Goal: Information Seeking & Learning: Learn about a topic

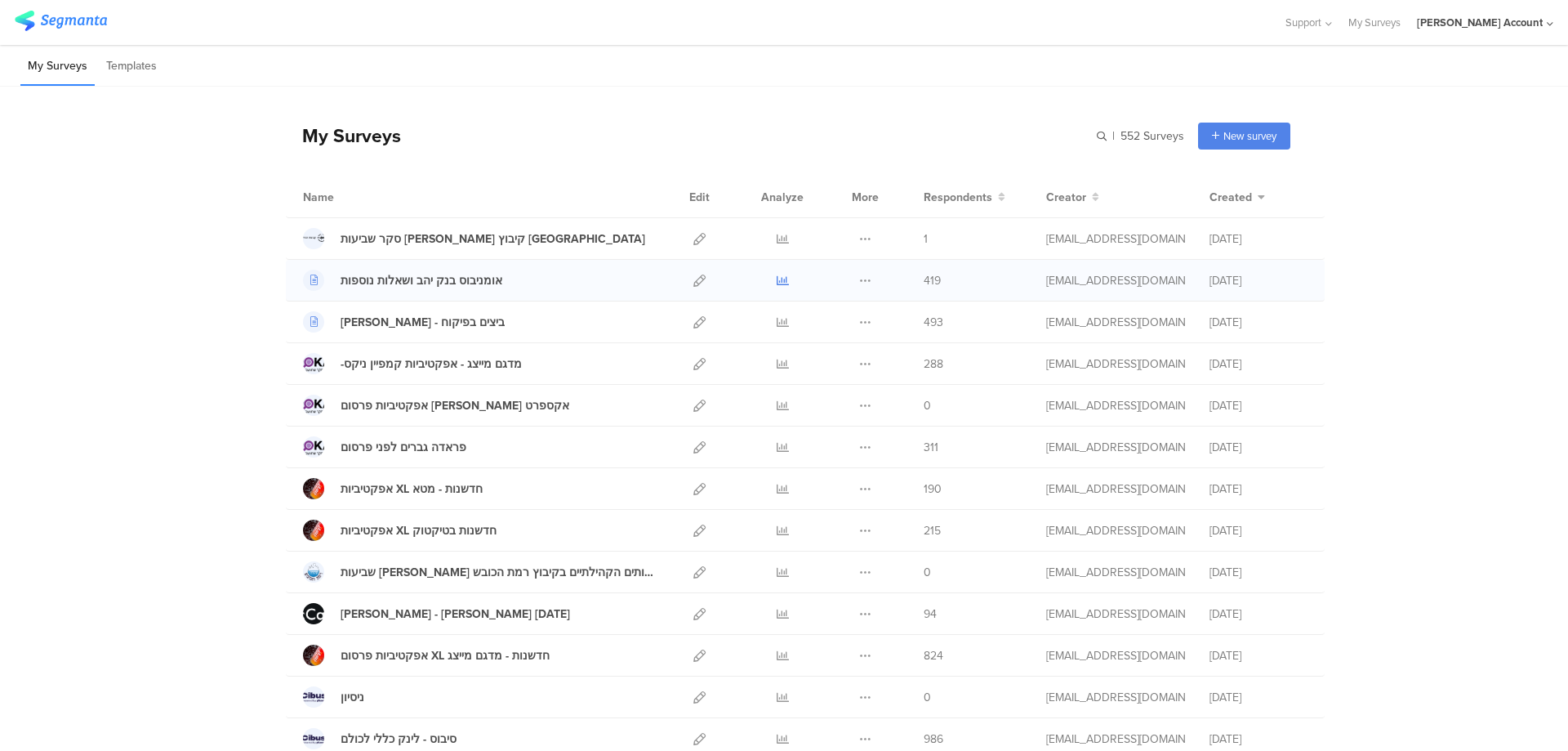
click at [776, 276] on icon at bounding box center [783, 281] width 12 height 12
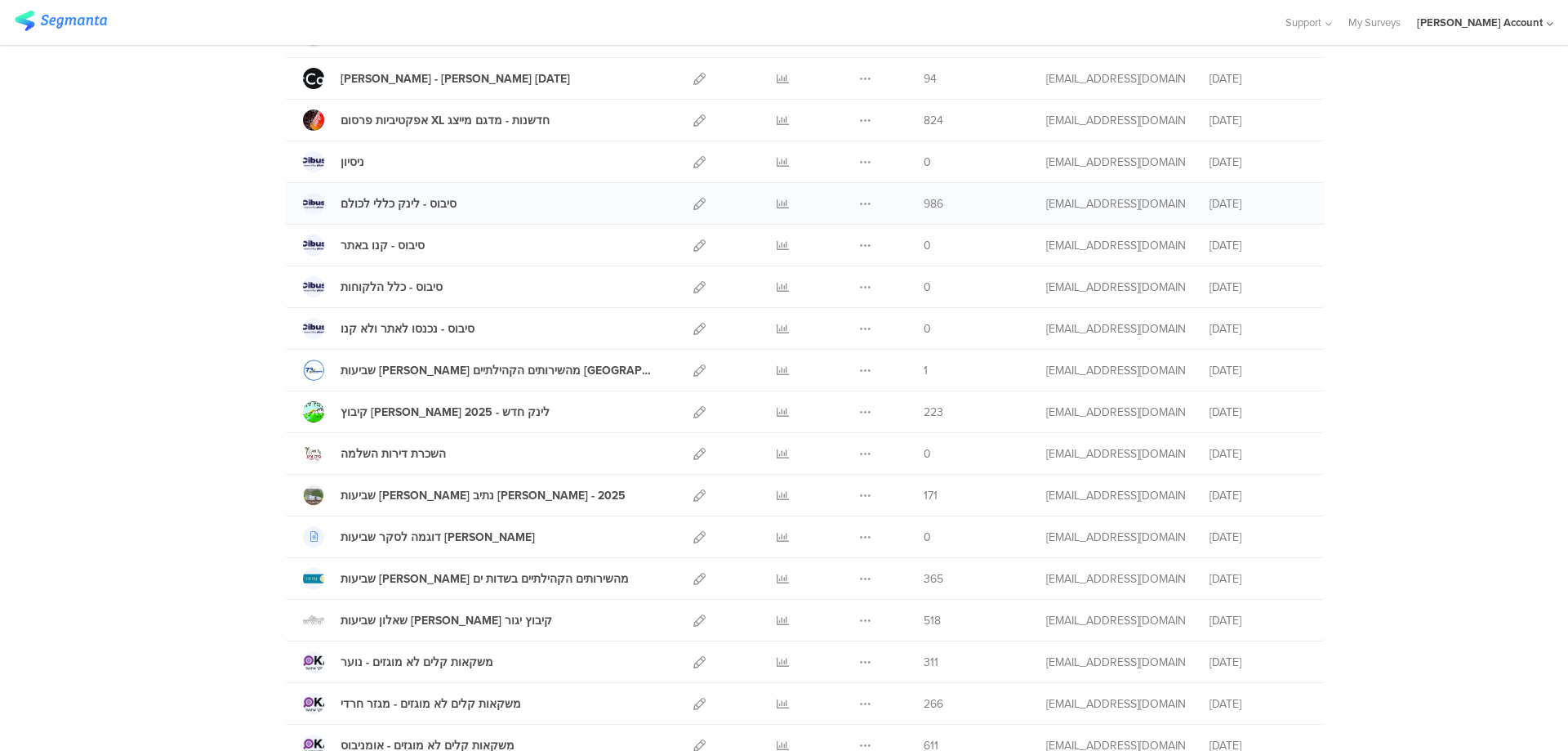
scroll to position [545, 0]
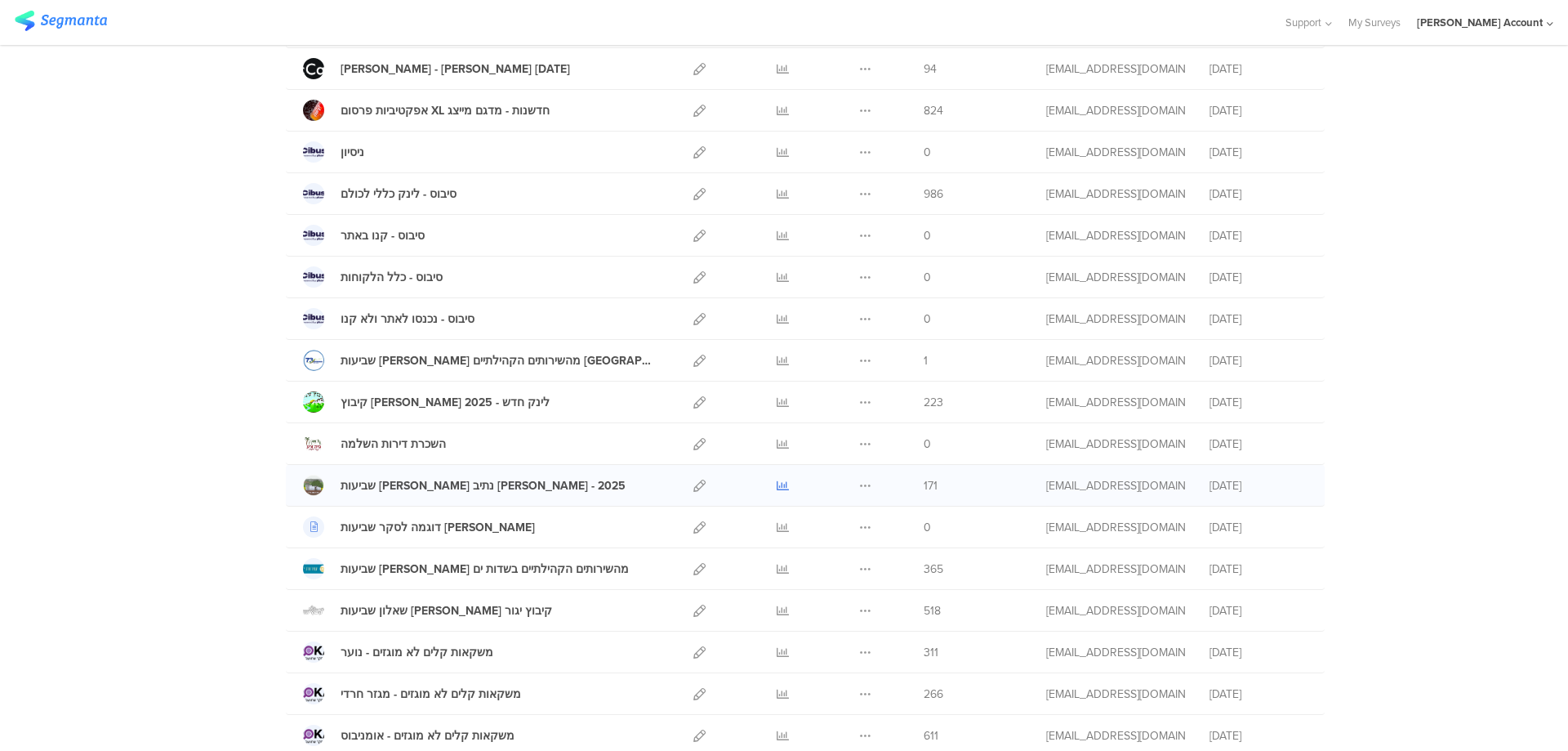
click at [778, 485] on icon at bounding box center [783, 486] width 12 height 12
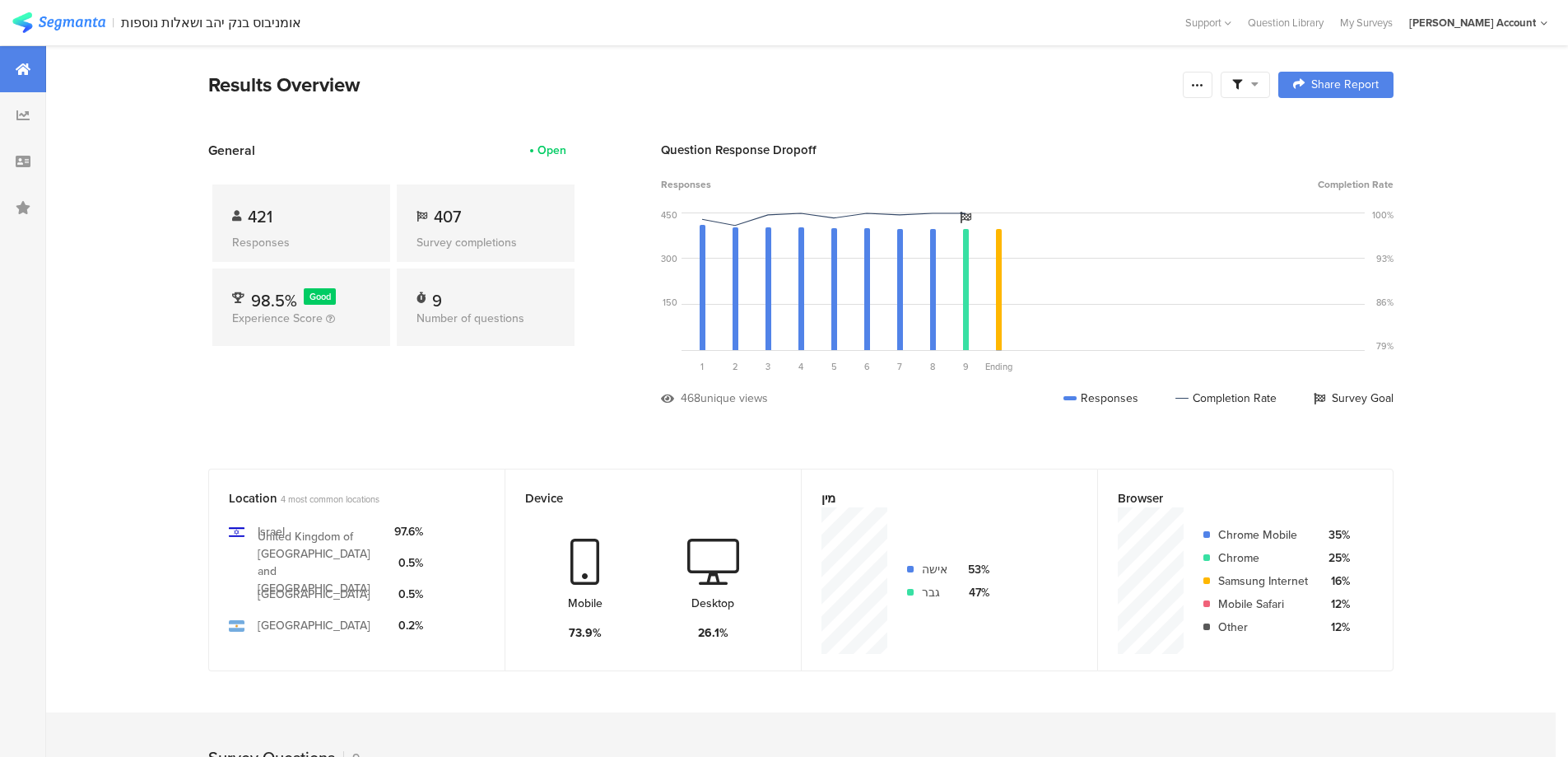
click at [1256, 88] on span at bounding box center [1245, 84] width 26 height 15
click at [1333, 128] on span at bounding box center [1330, 131] width 25 height 13
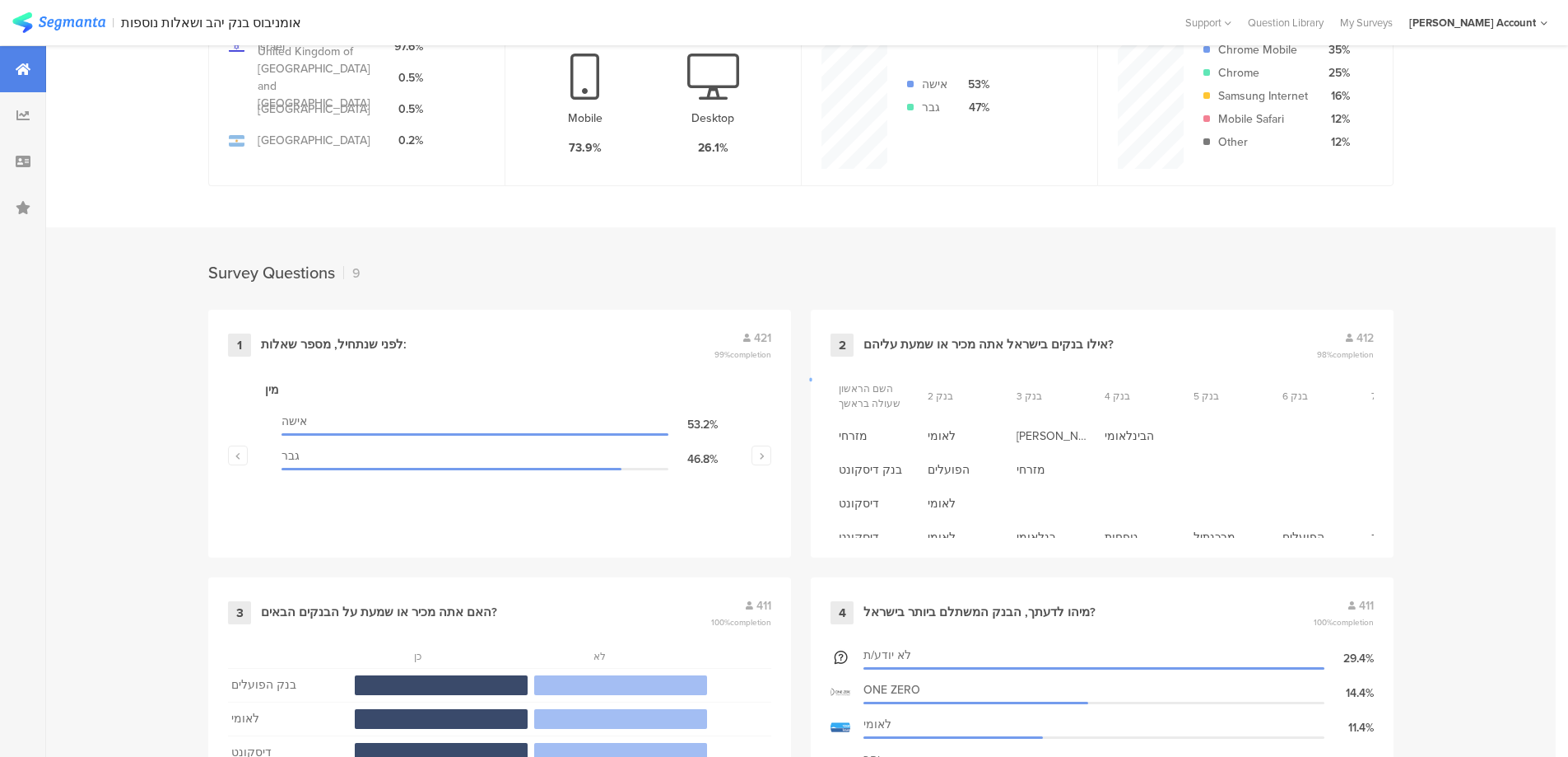
scroll to position [659, 0]
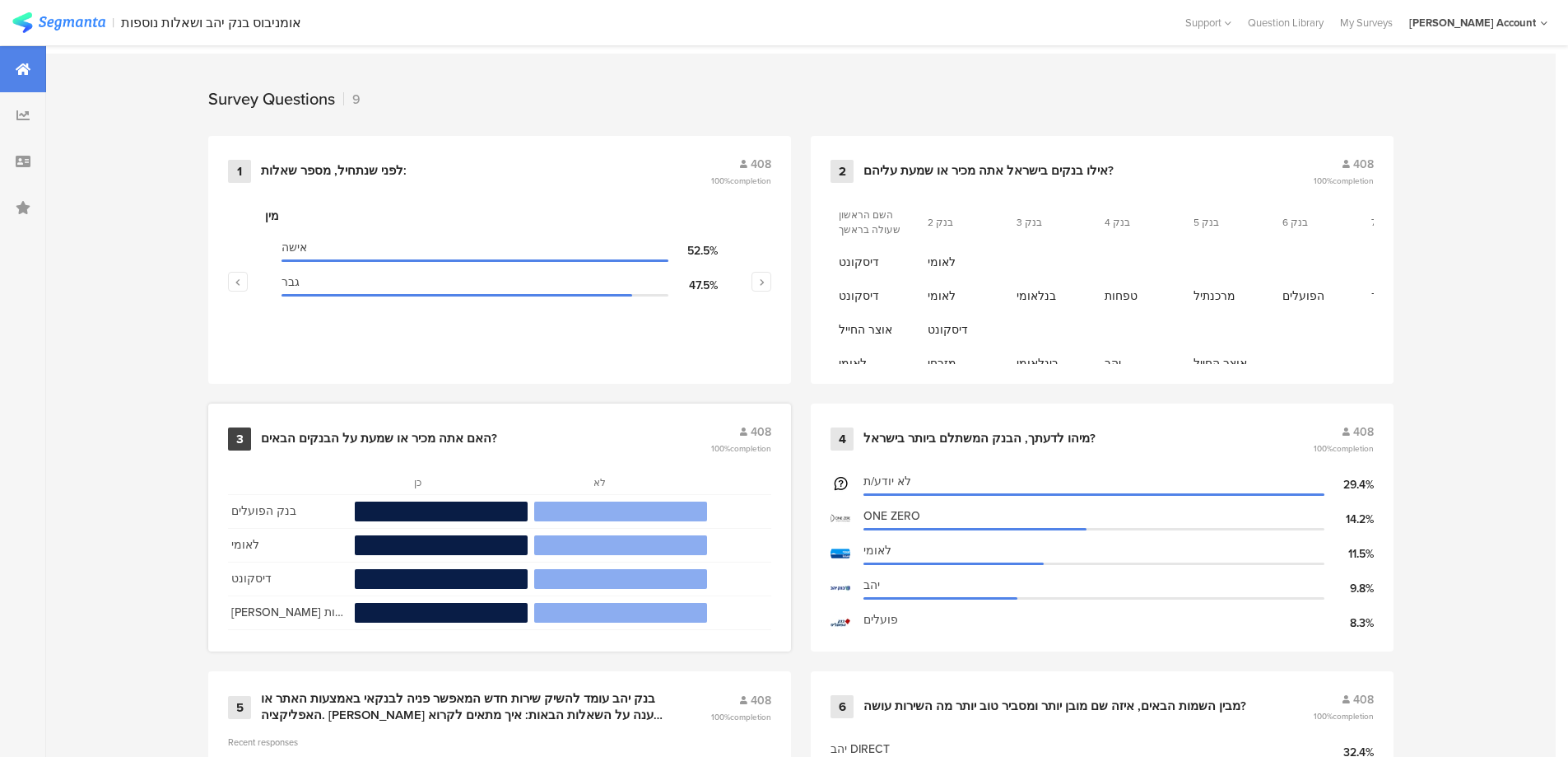
click at [399, 438] on div "האם אתה מכיר או שמעת על הבנקים הבאים?" at bounding box center [379, 439] width 236 height 16
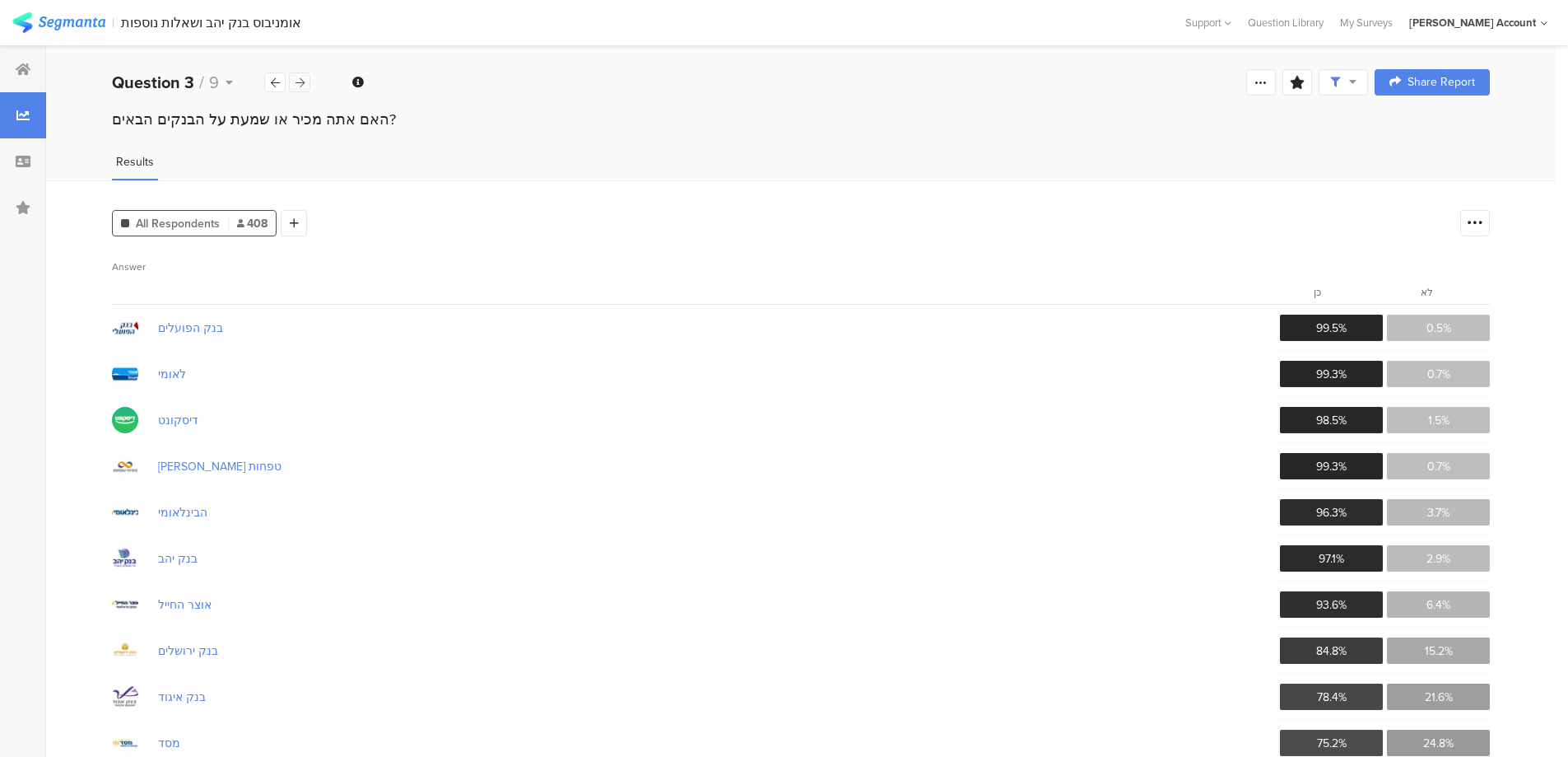
click at [304, 84] on div at bounding box center [300, 83] width 22 height 20
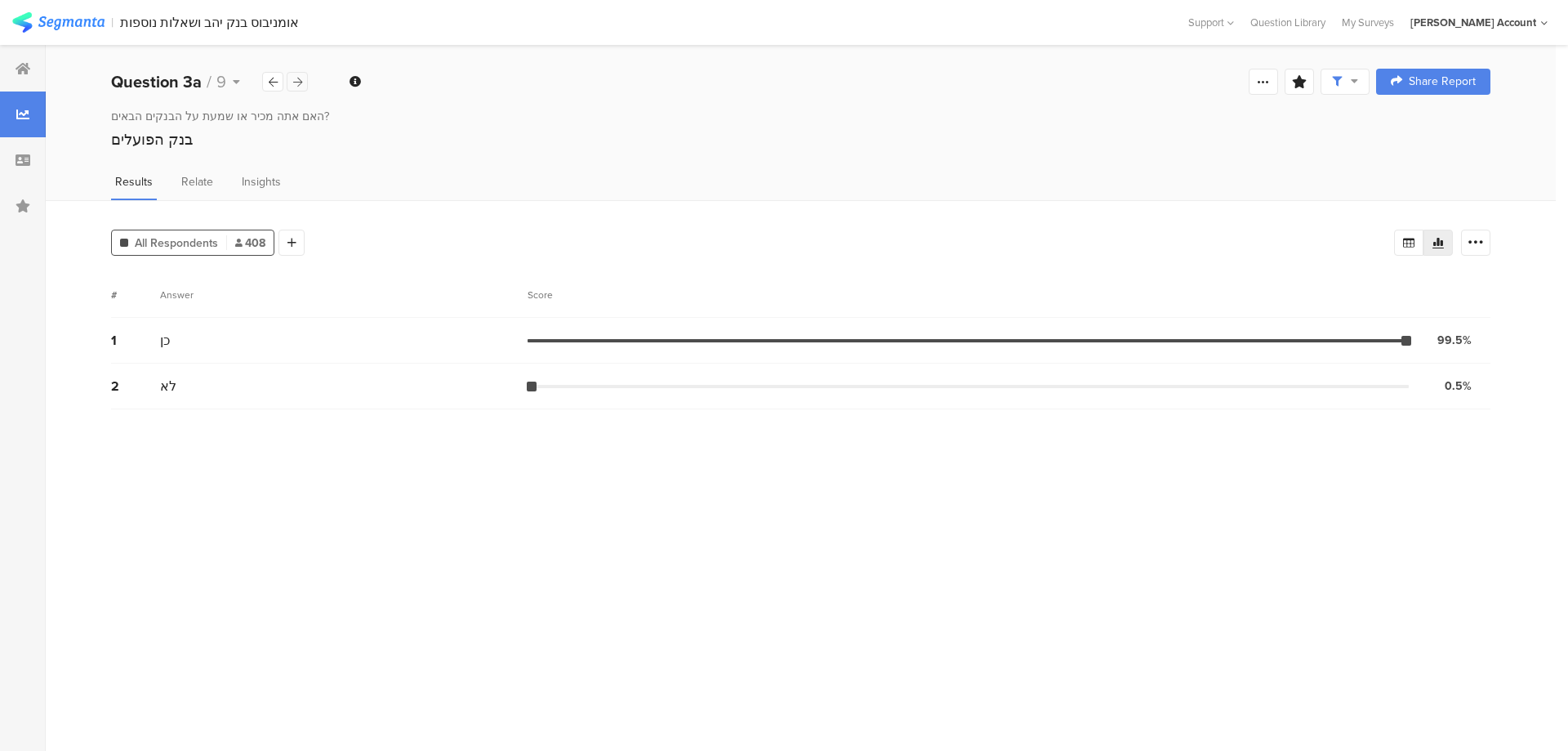
click at [301, 83] on icon at bounding box center [297, 82] width 9 height 11
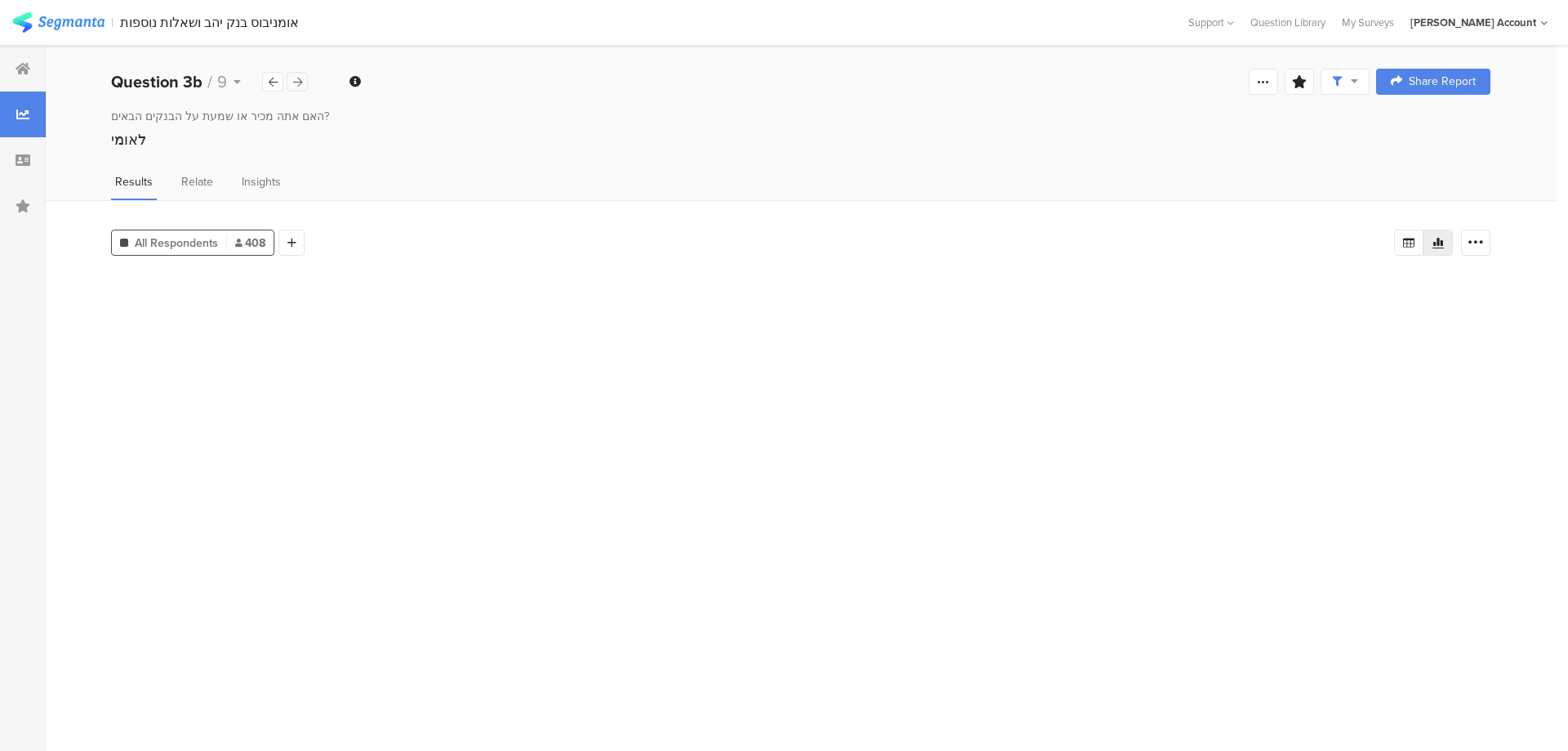
click at [301, 83] on icon at bounding box center [297, 82] width 9 height 11
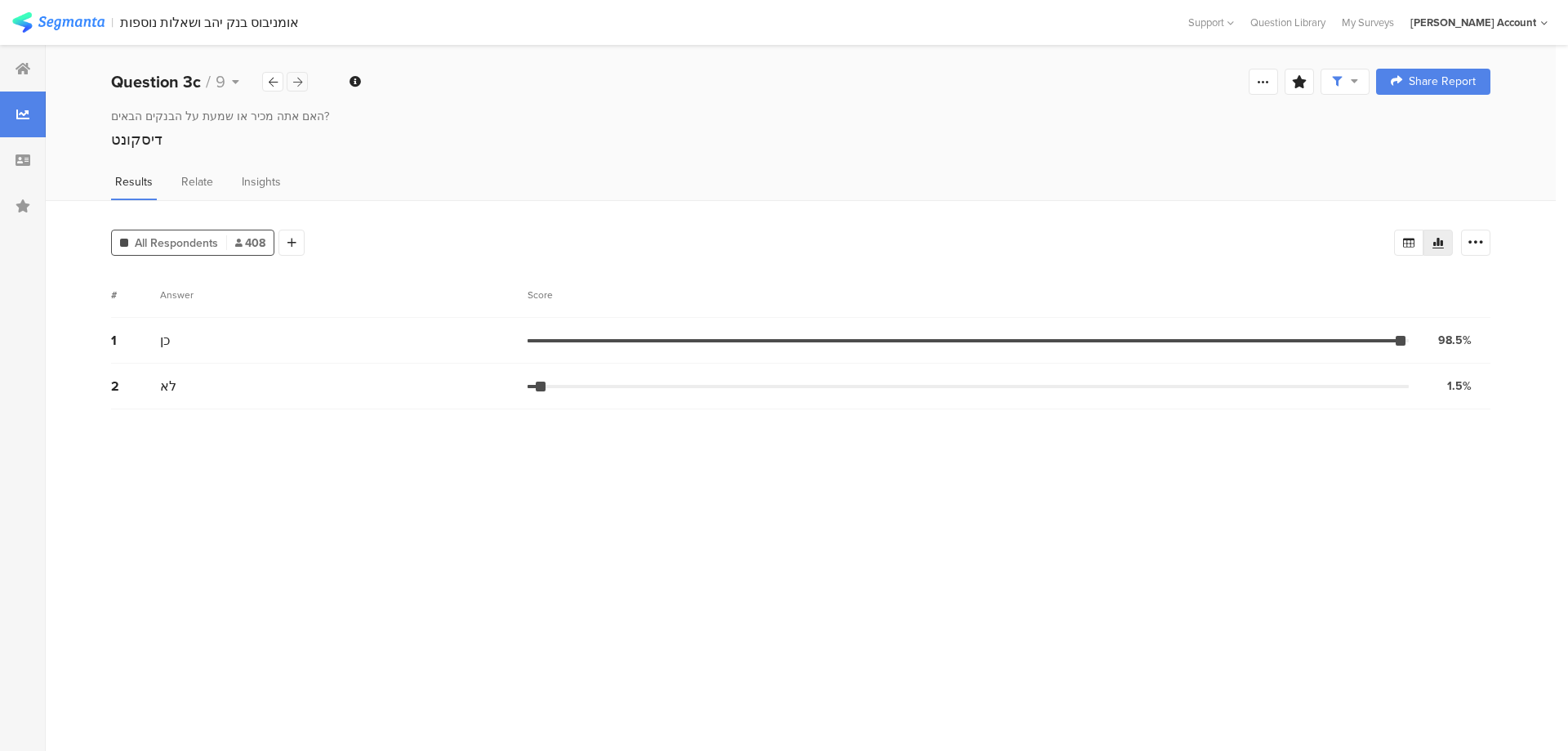
click at [301, 83] on icon at bounding box center [297, 82] width 9 height 11
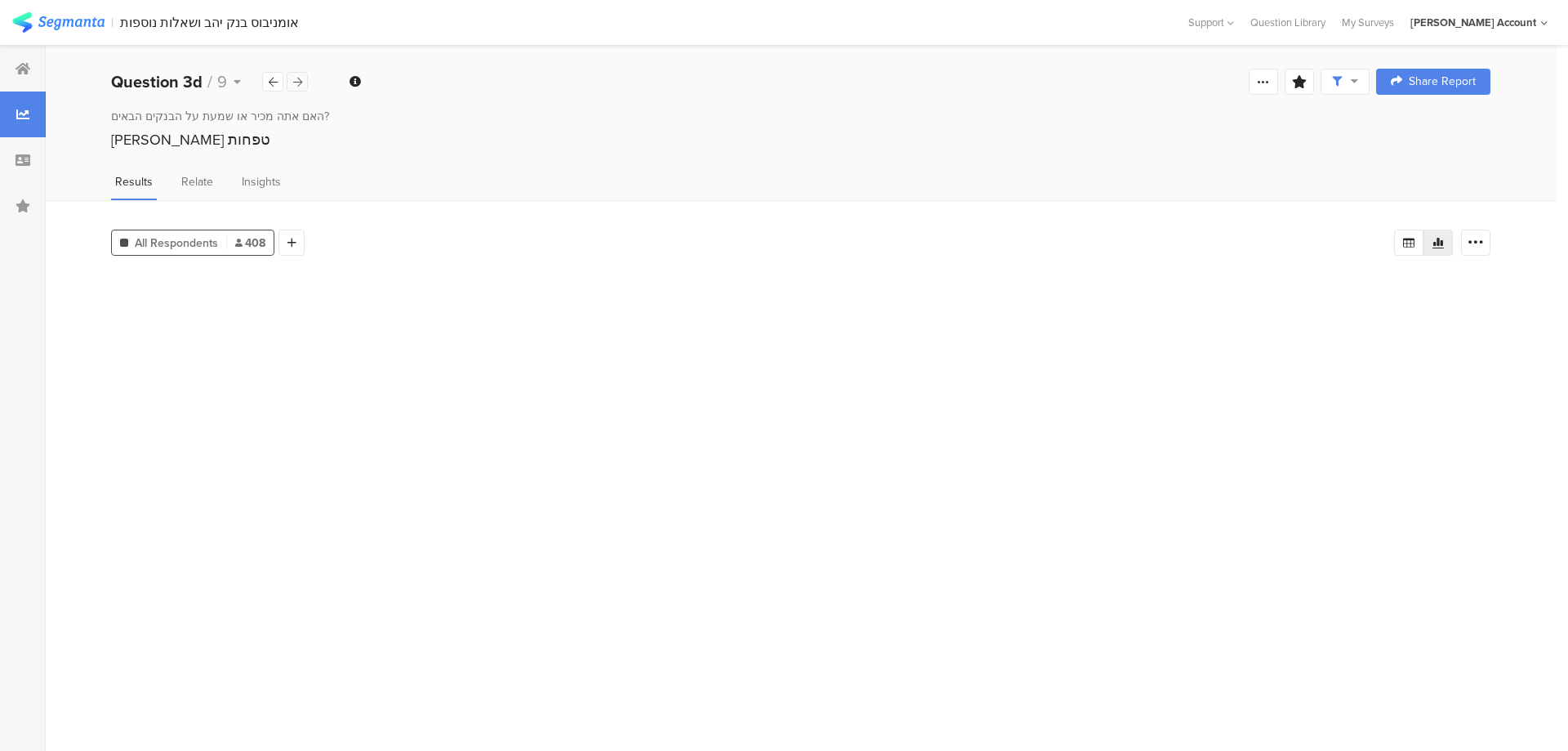
click at [301, 83] on icon at bounding box center [297, 82] width 9 height 11
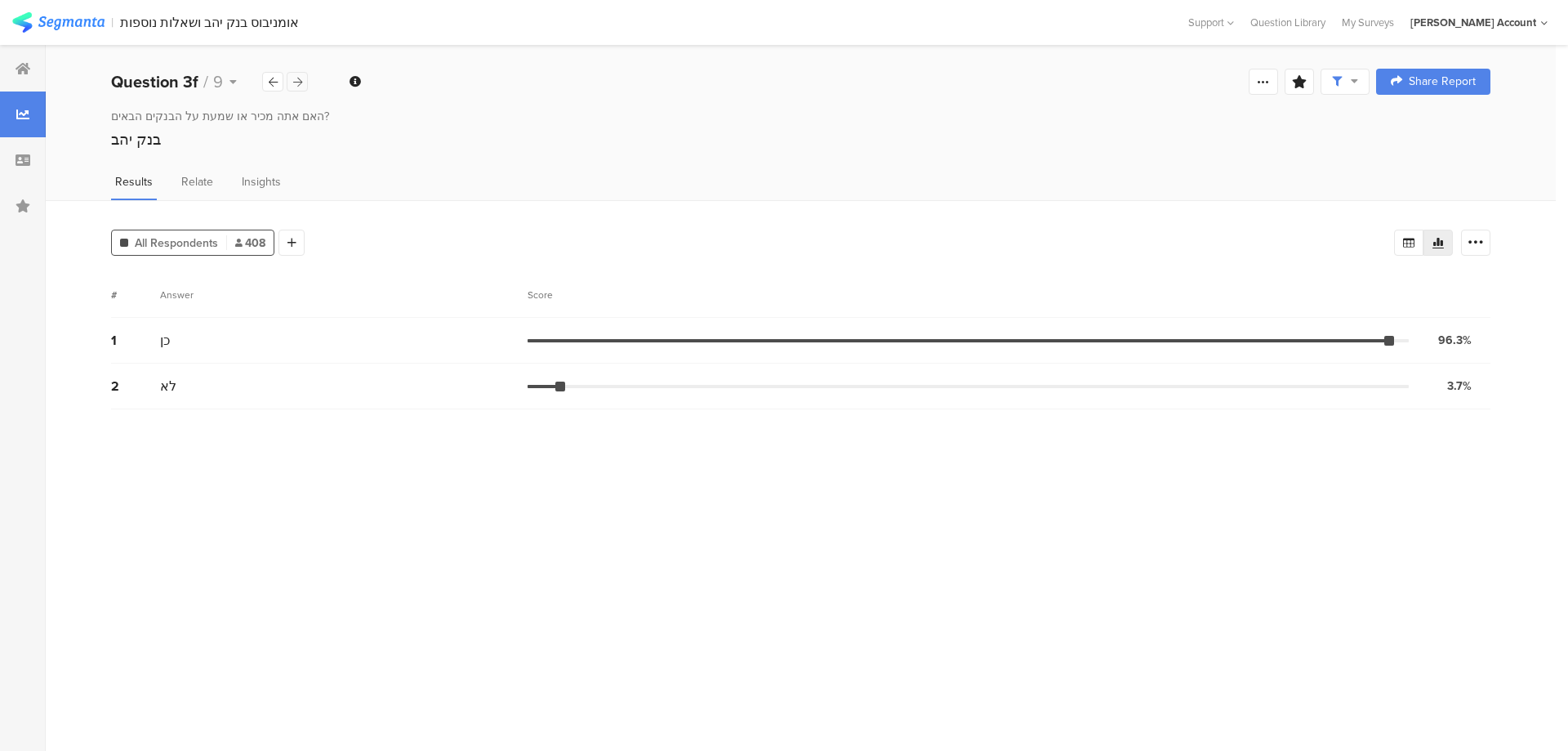
click at [301, 83] on icon at bounding box center [297, 82] width 9 height 11
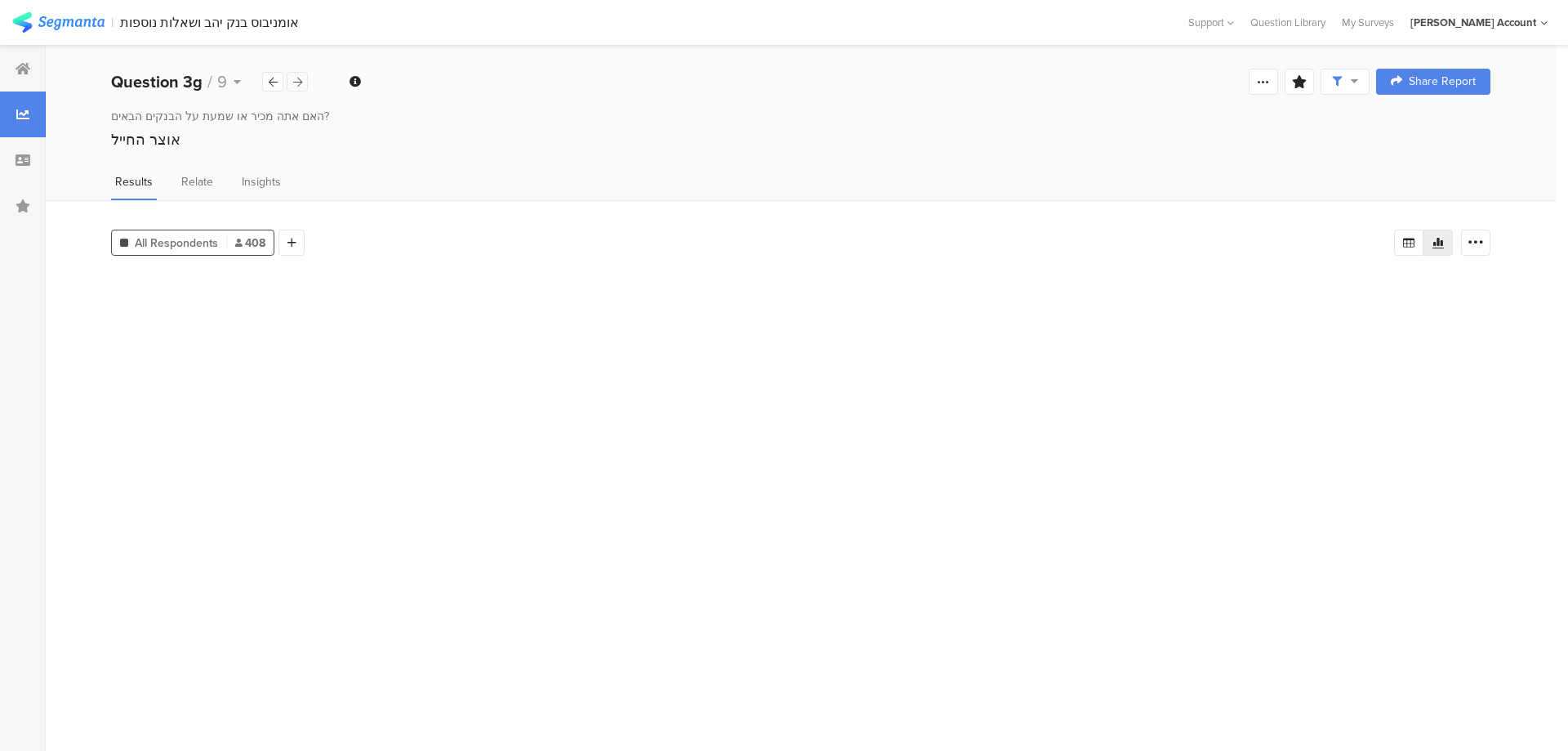
click at [301, 83] on icon at bounding box center [297, 82] width 9 height 11
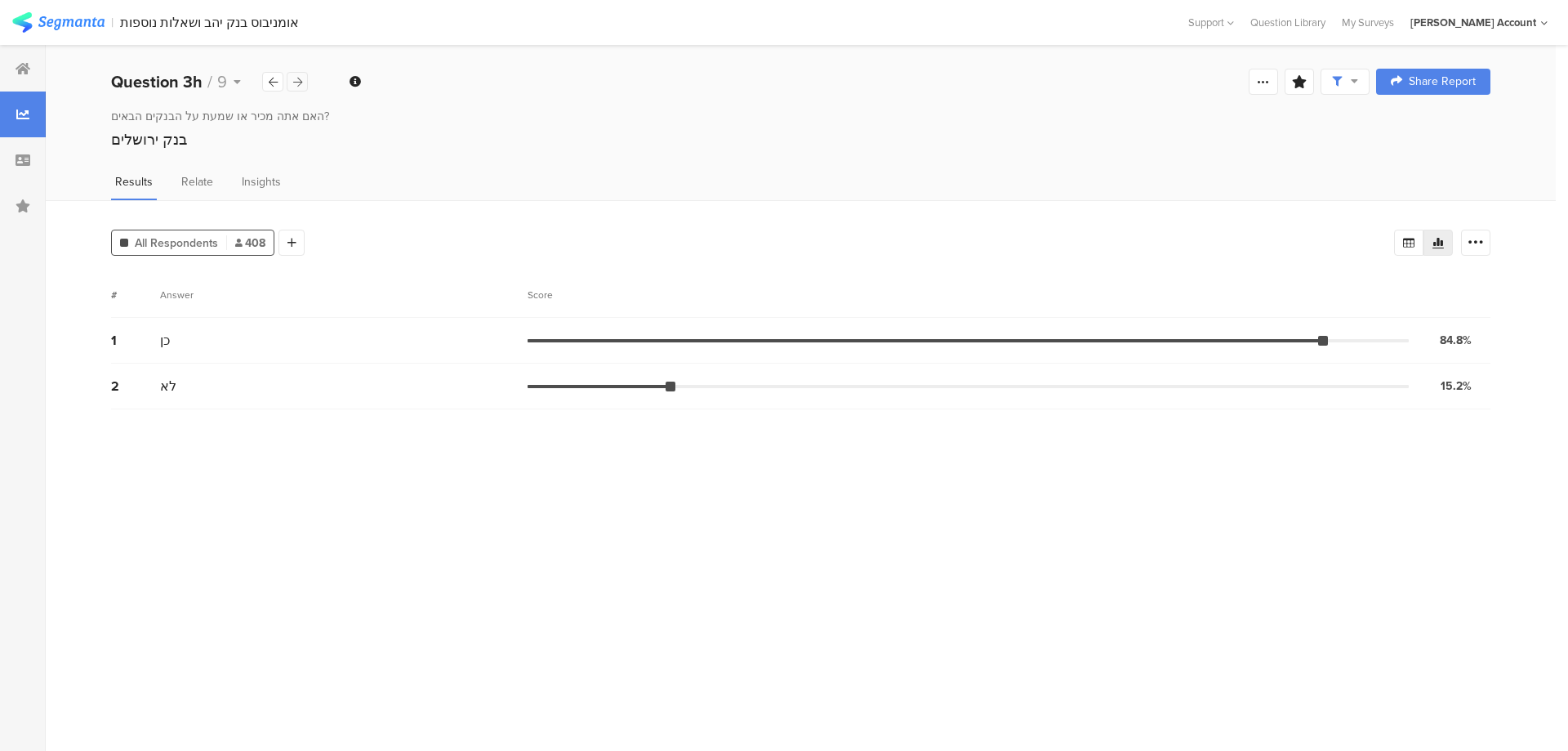
click at [301, 83] on icon at bounding box center [297, 82] width 9 height 11
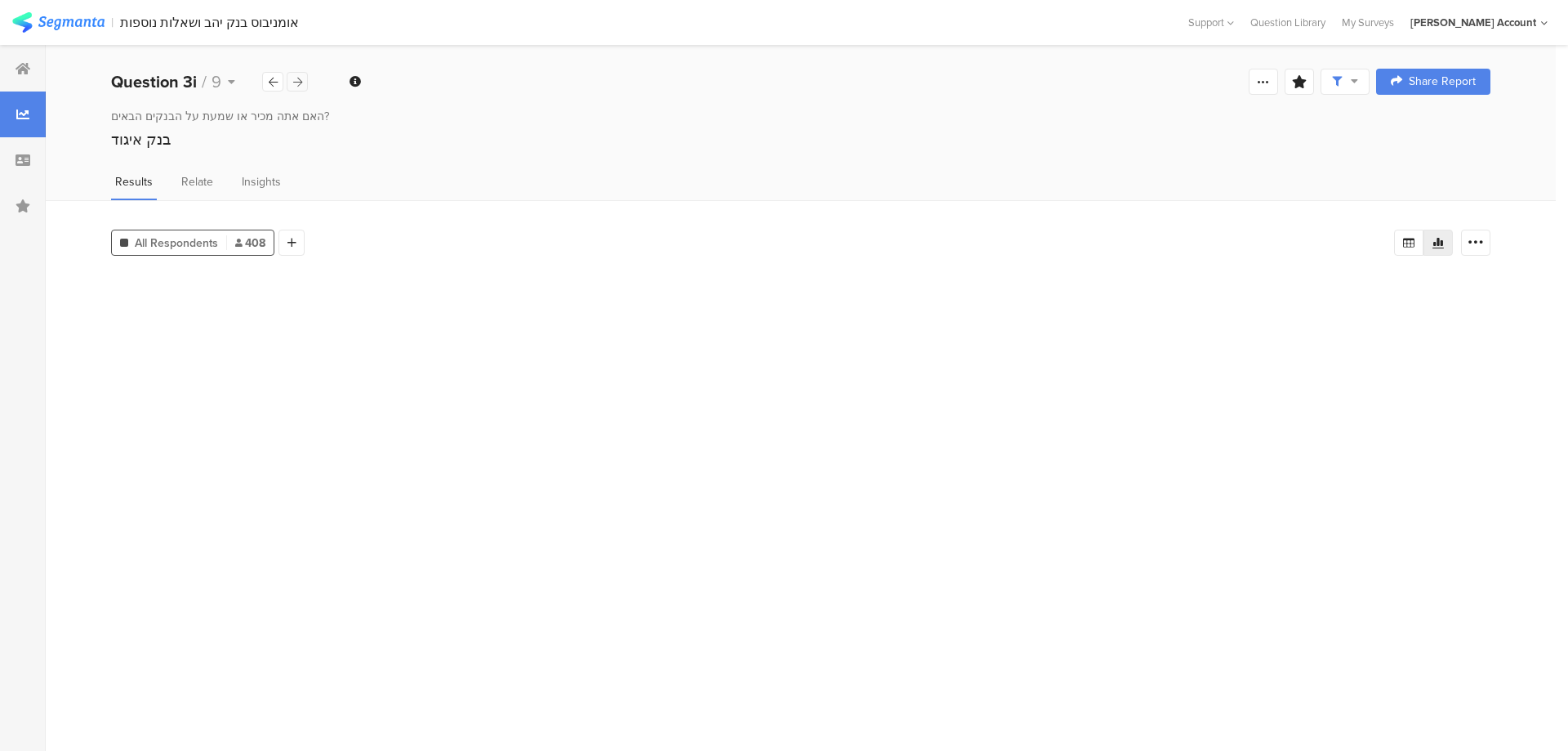
click at [301, 83] on icon at bounding box center [297, 82] width 9 height 11
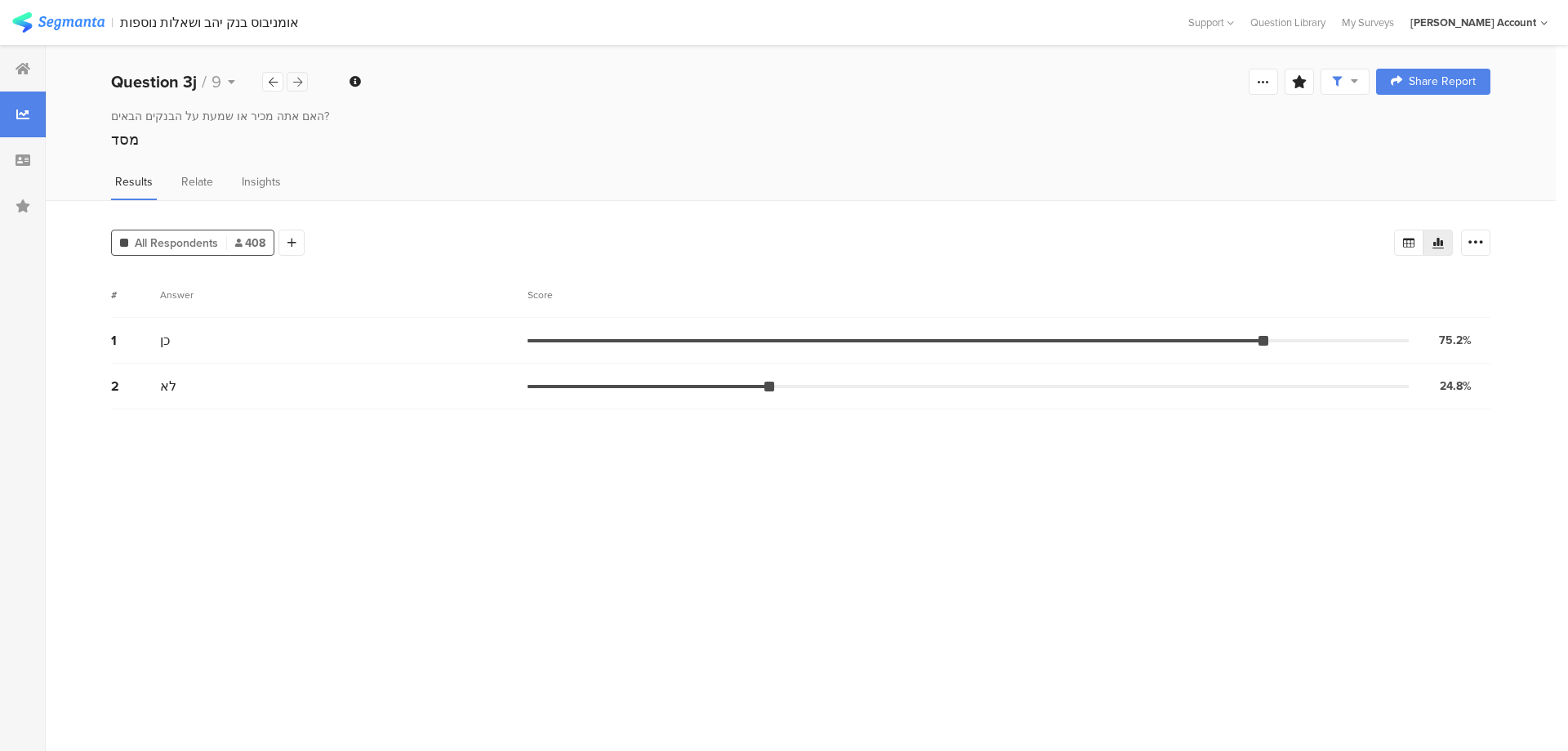
click at [301, 83] on icon at bounding box center [297, 82] width 9 height 11
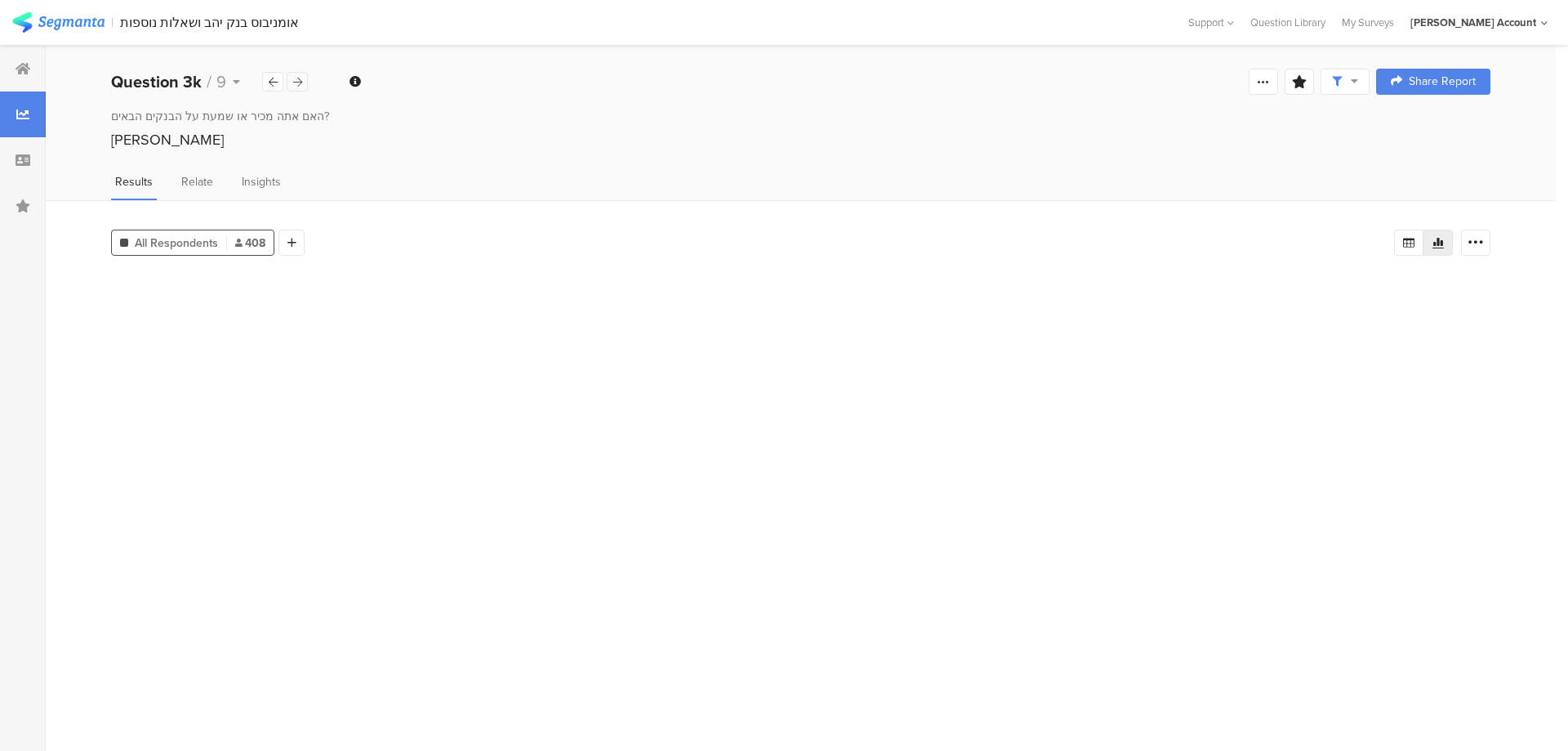
click at [301, 83] on icon at bounding box center [297, 82] width 9 height 11
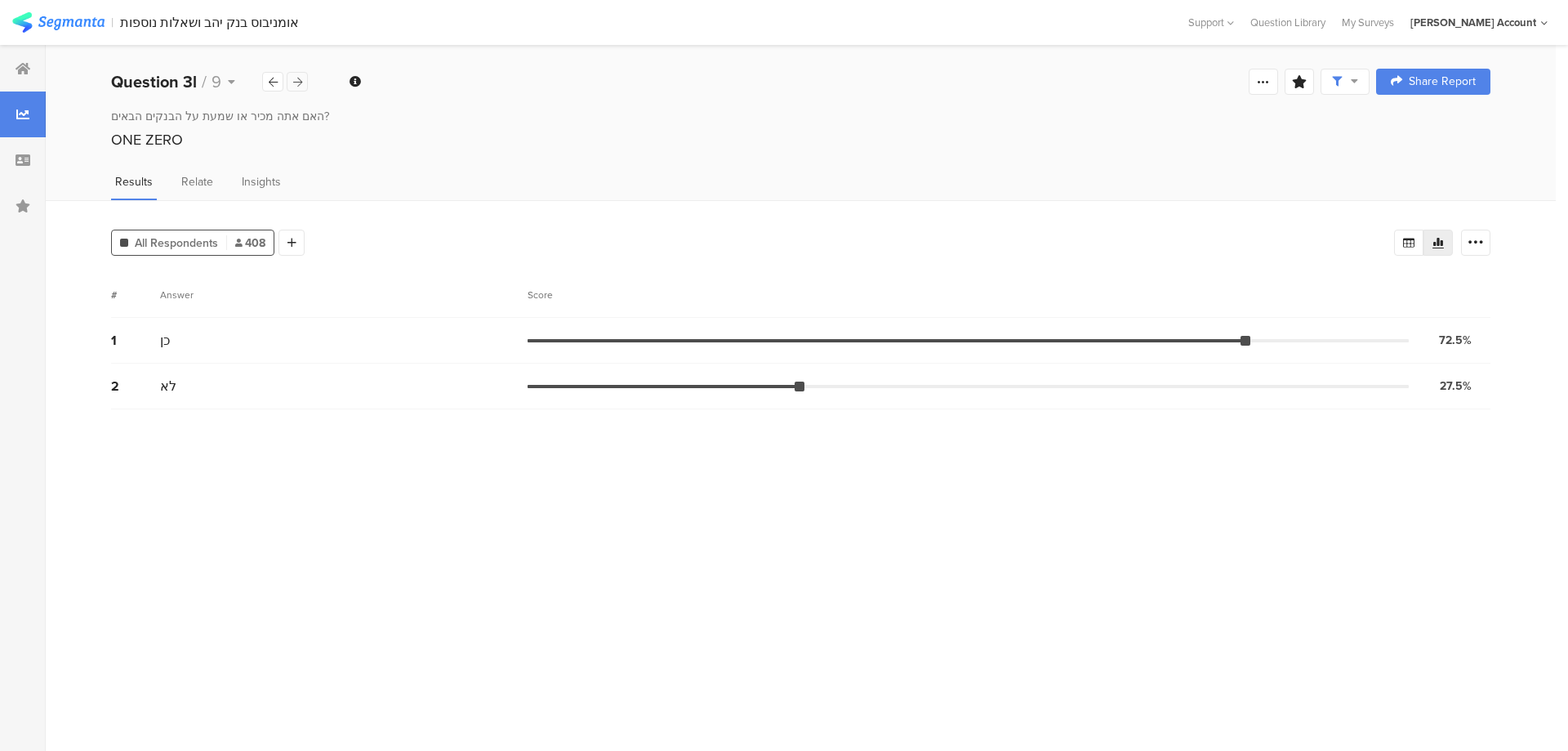
click at [301, 83] on icon at bounding box center [297, 82] width 9 height 11
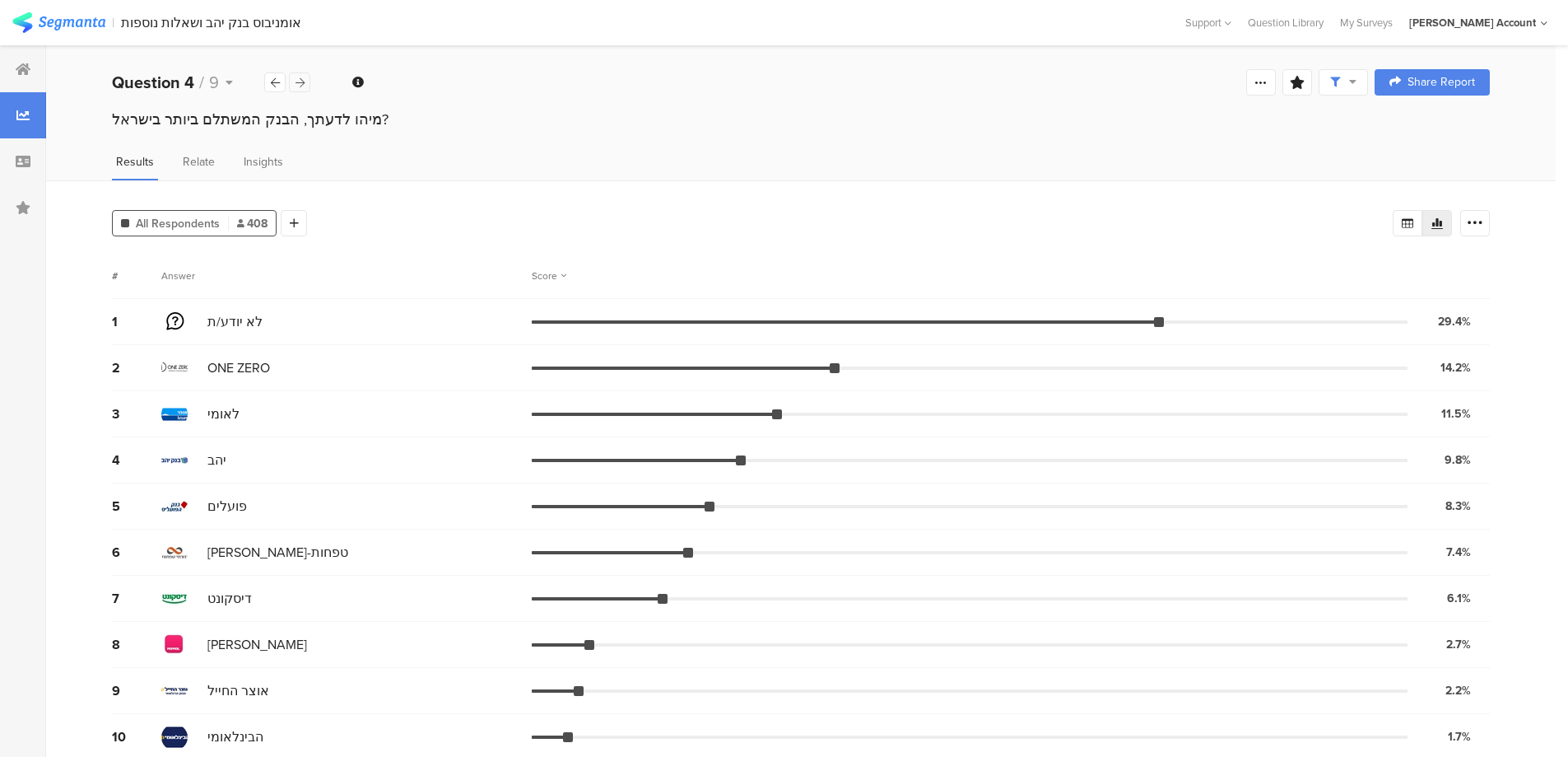
click at [306, 79] on div at bounding box center [300, 83] width 22 height 20
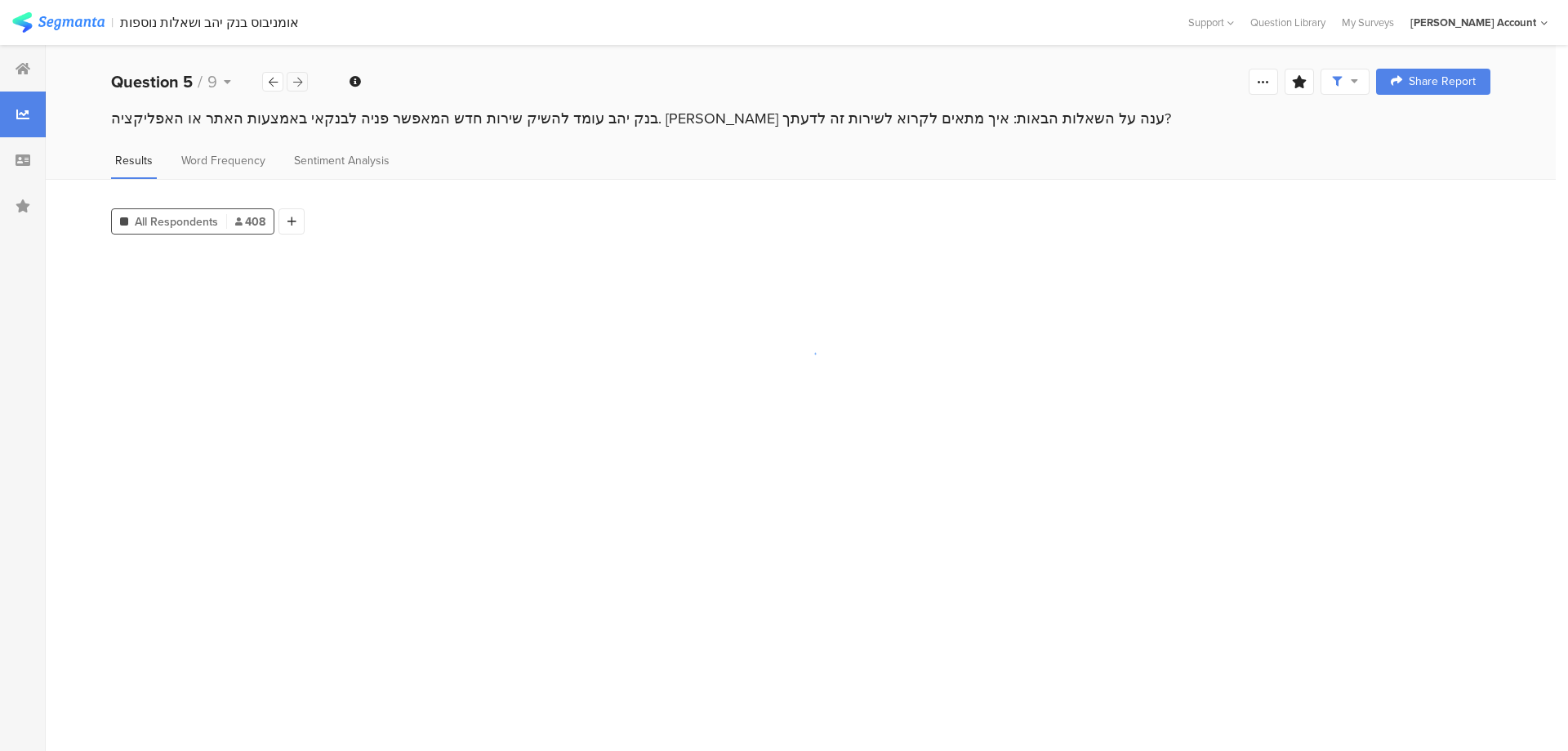
click at [304, 78] on div at bounding box center [297, 82] width 21 height 20
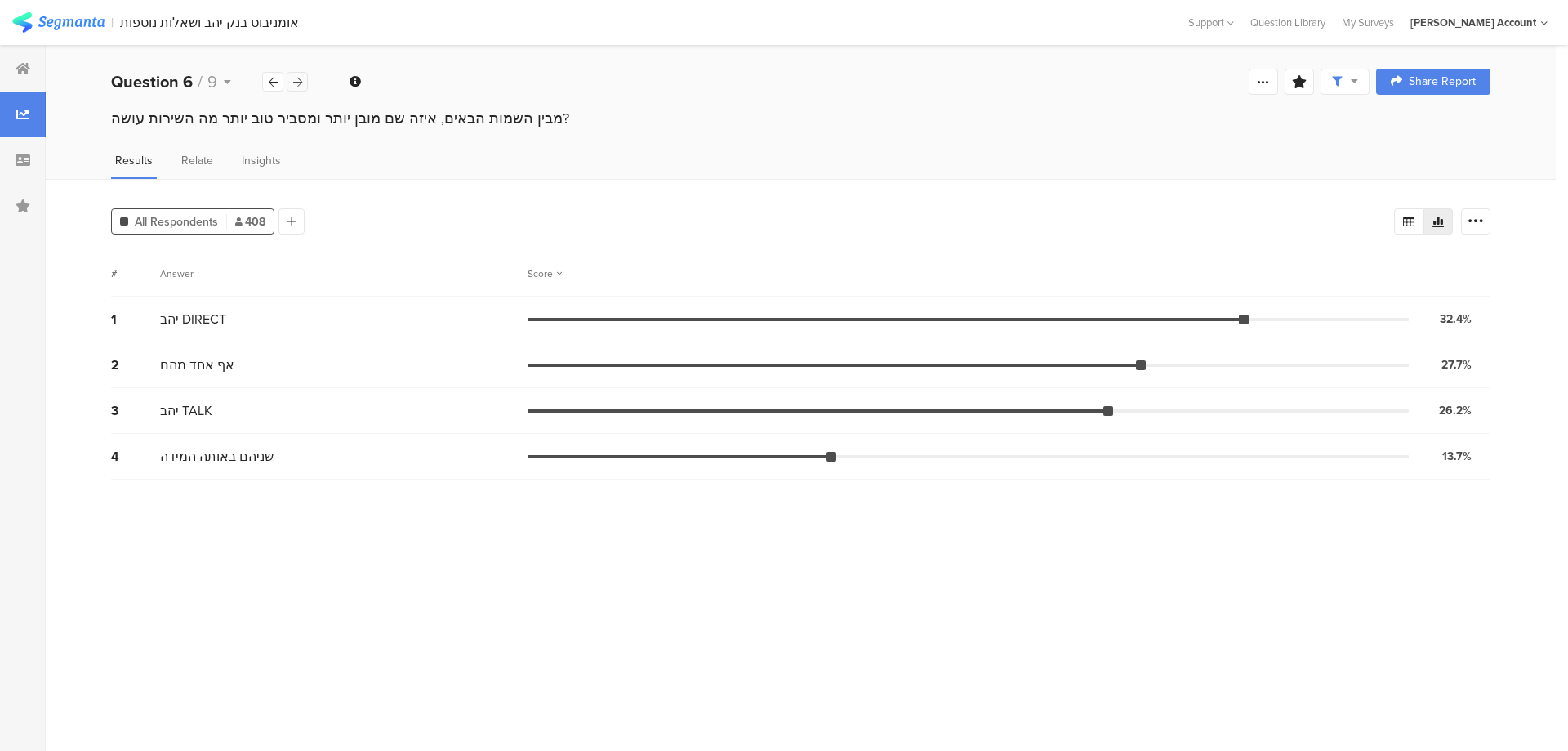
click at [304, 78] on div at bounding box center [297, 82] width 21 height 20
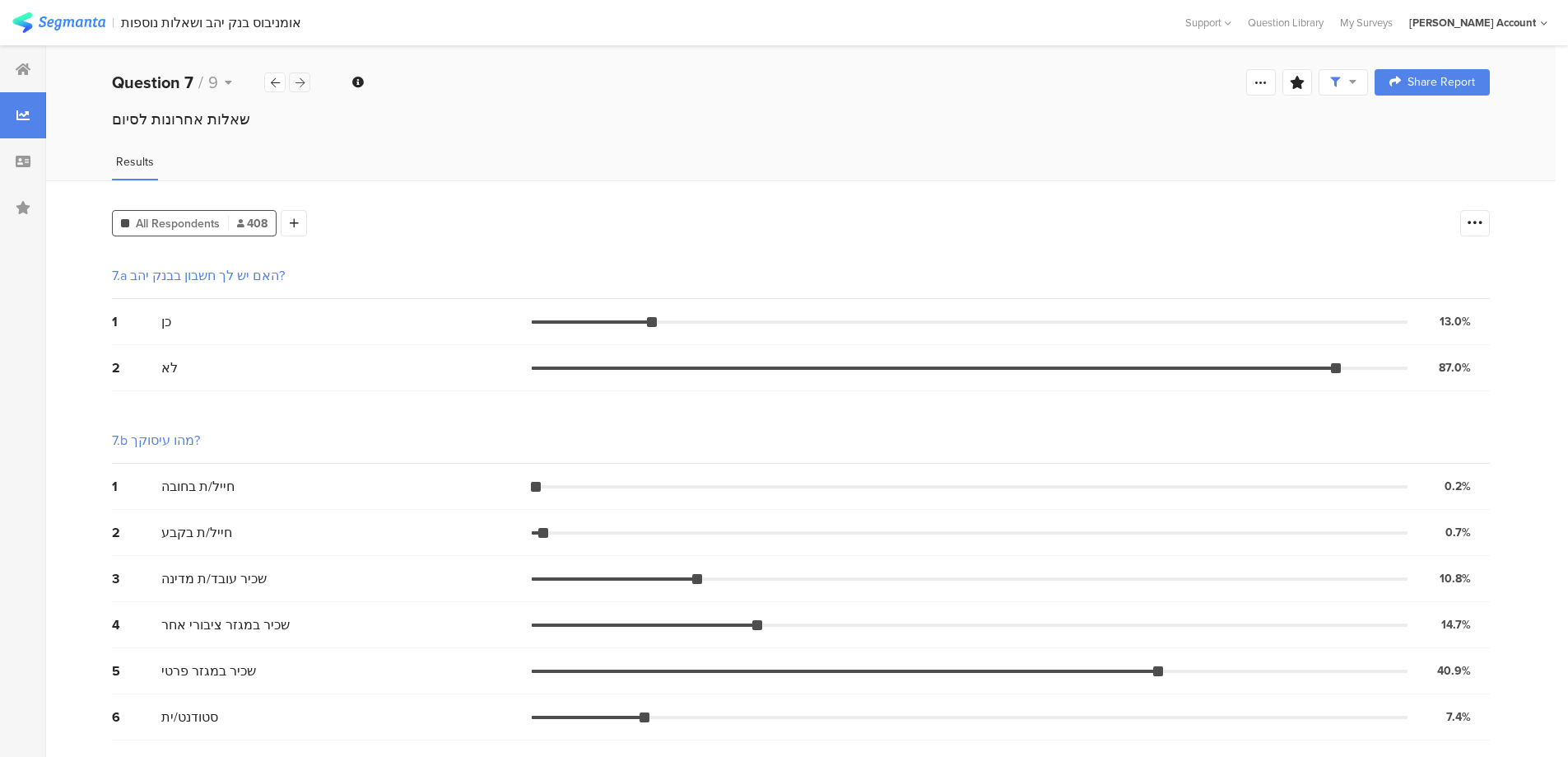
click at [306, 79] on div at bounding box center [300, 83] width 22 height 20
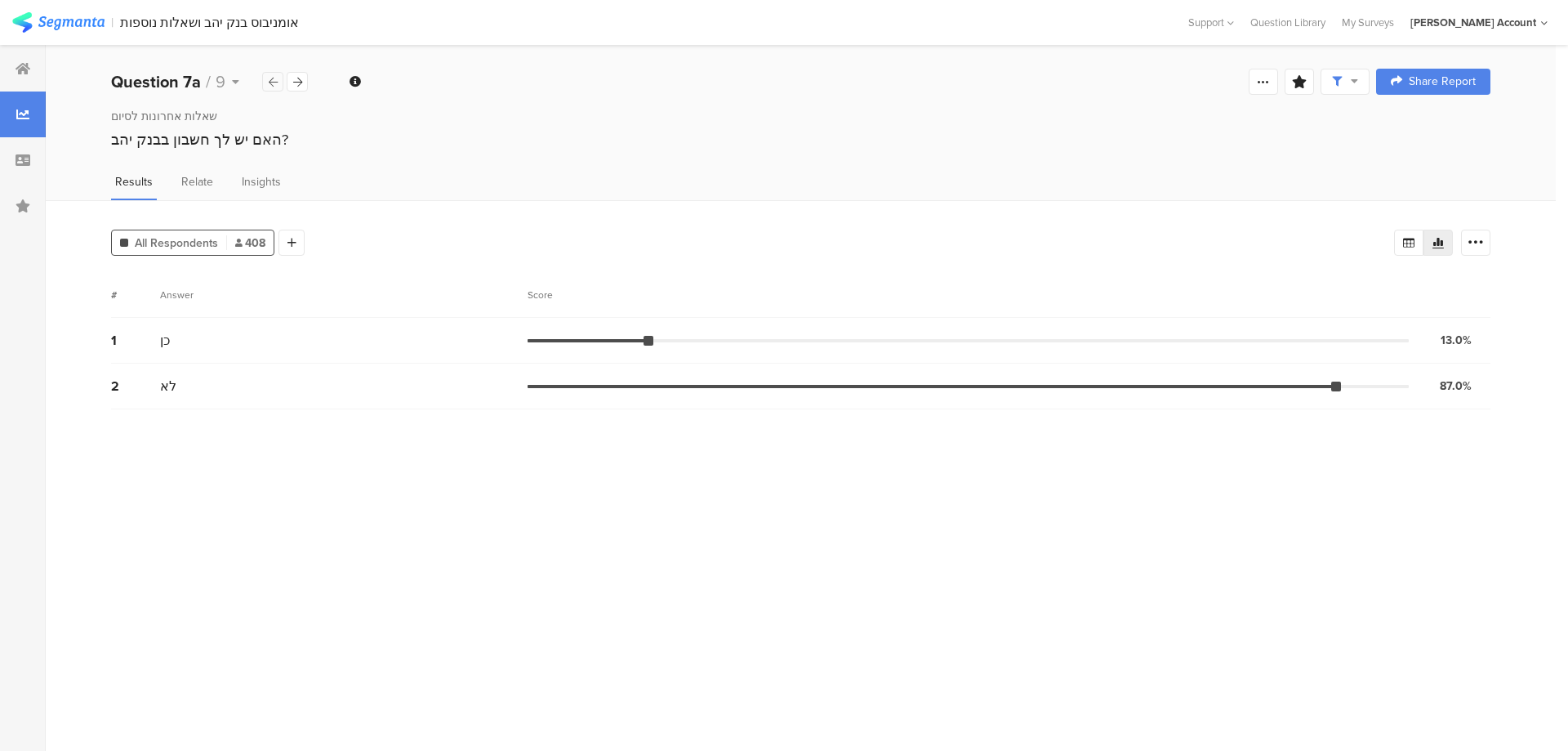
click at [280, 77] on div at bounding box center [272, 82] width 21 height 20
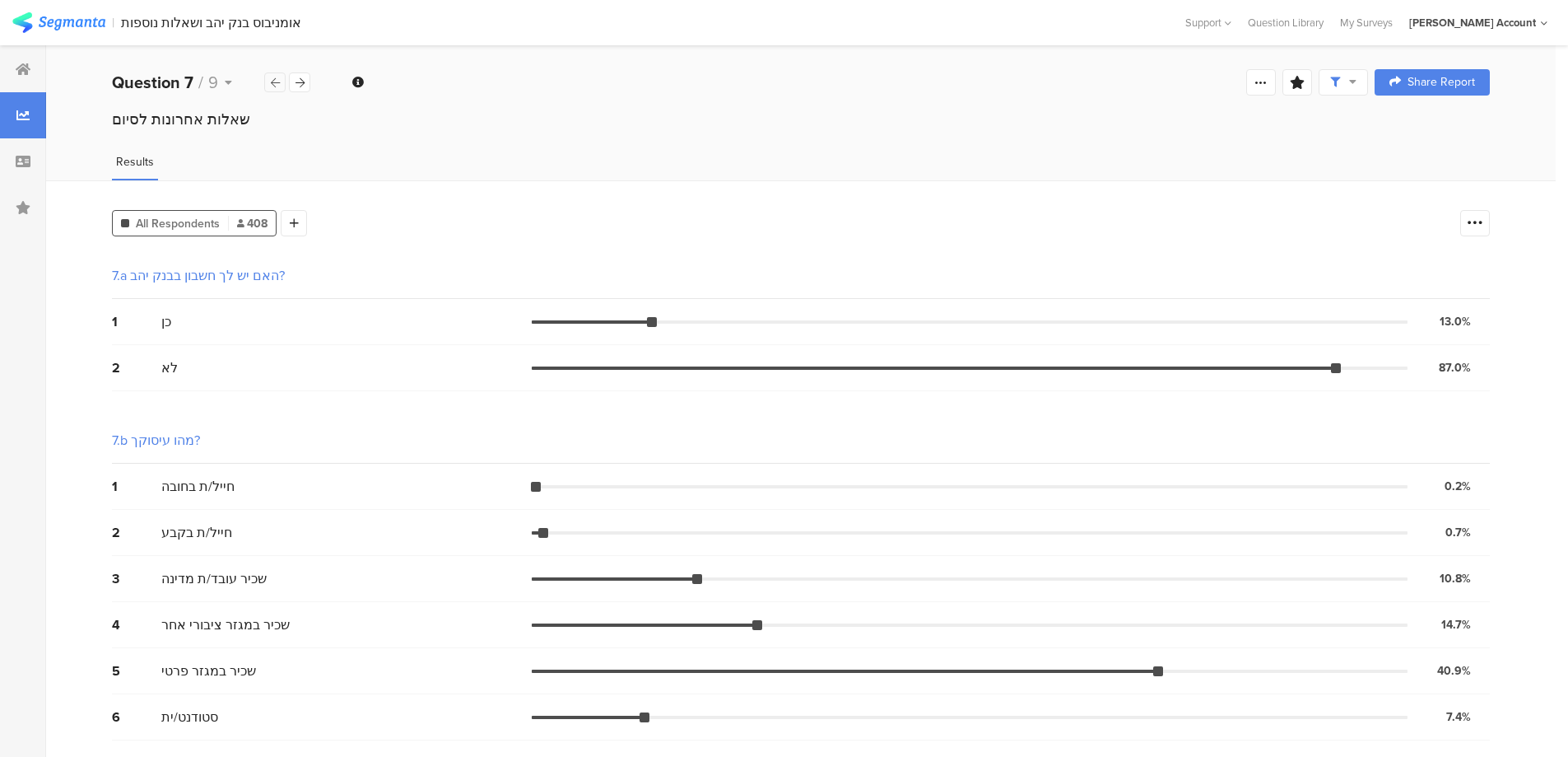
click at [282, 77] on div at bounding box center [275, 83] width 22 height 20
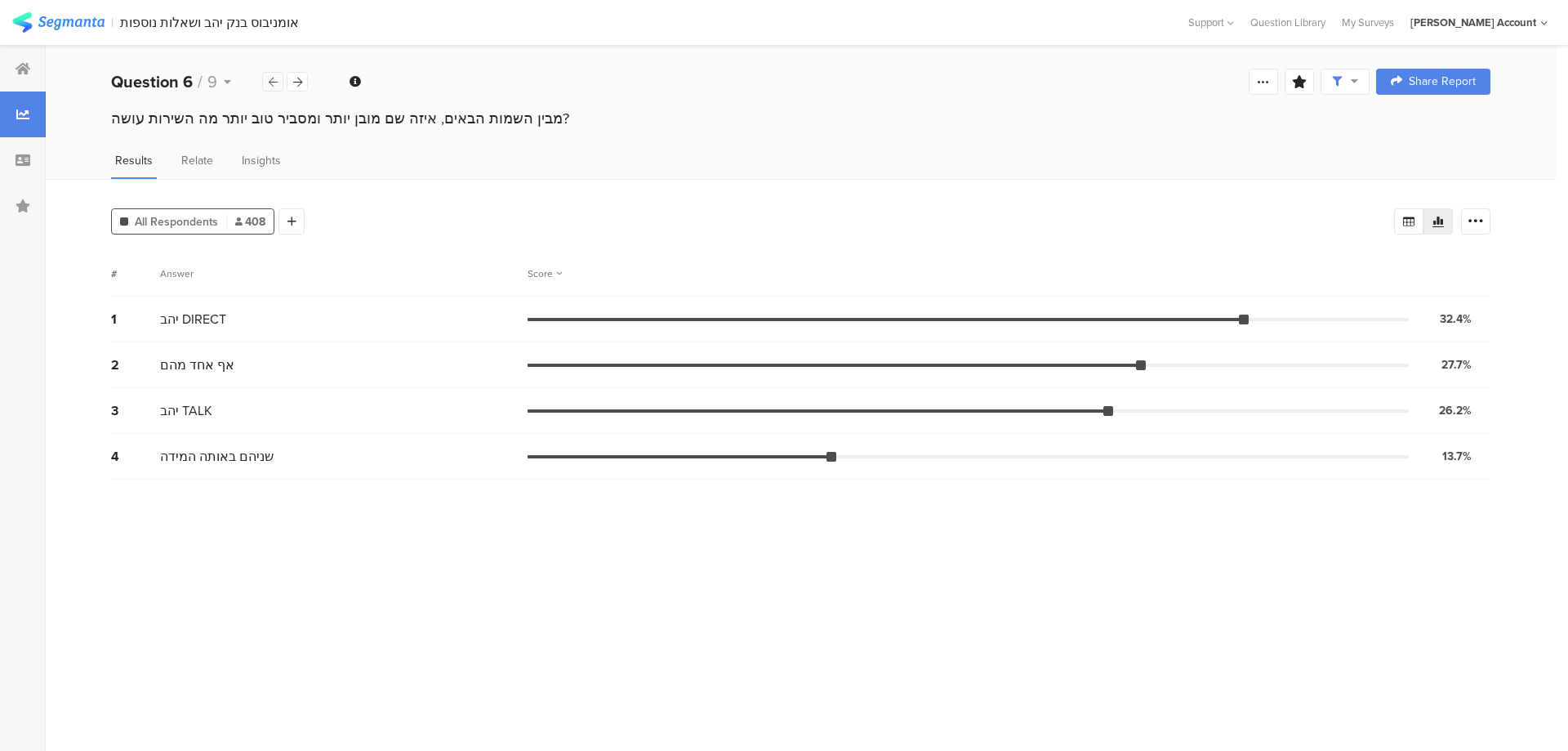
click at [280, 77] on div at bounding box center [272, 82] width 21 height 20
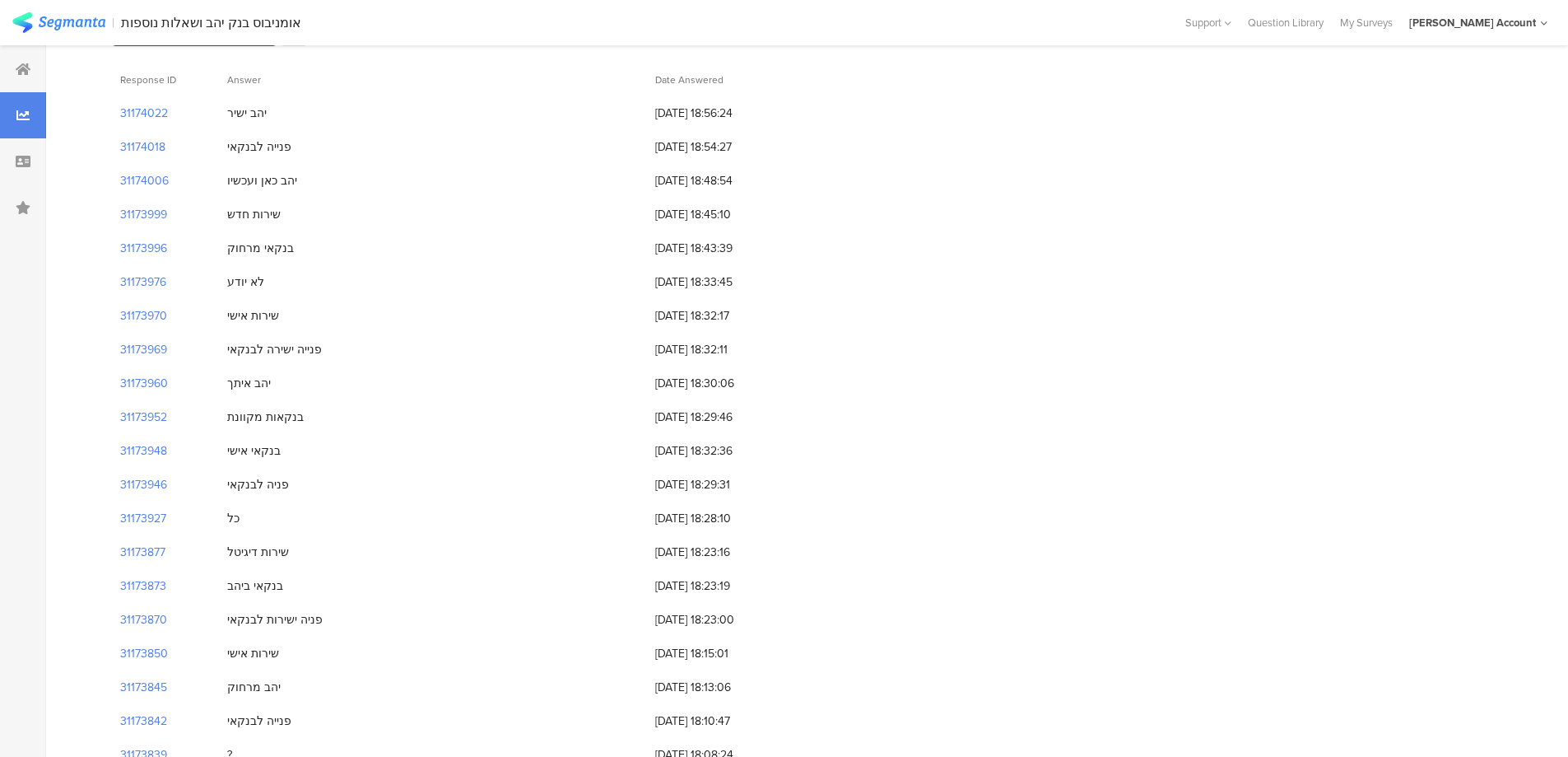
scroll to position [66, 0]
